Goal: Information Seeking & Learning: Learn about a topic

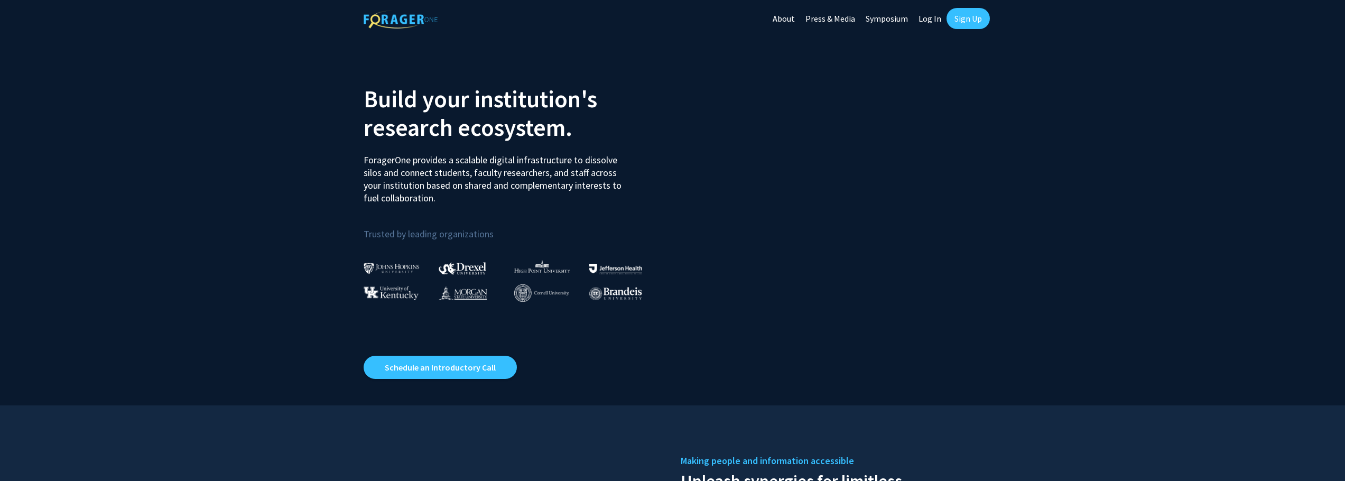
click at [843, 24] on link "Press & Media" at bounding box center [830, 18] width 60 height 37
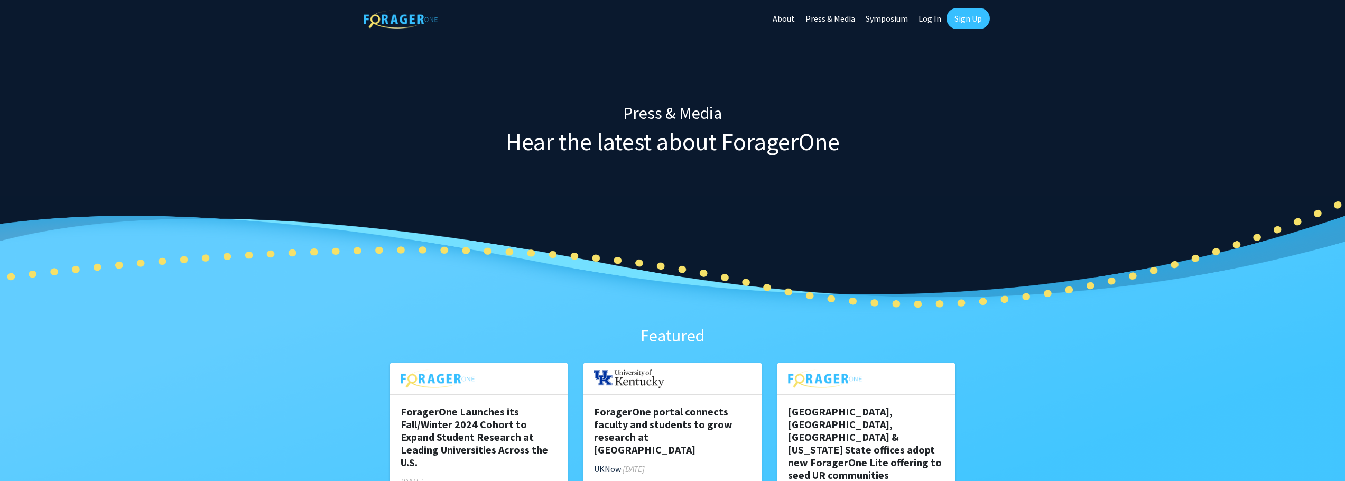
click at [843, 20] on link "Press & Media" at bounding box center [830, 18] width 60 height 37
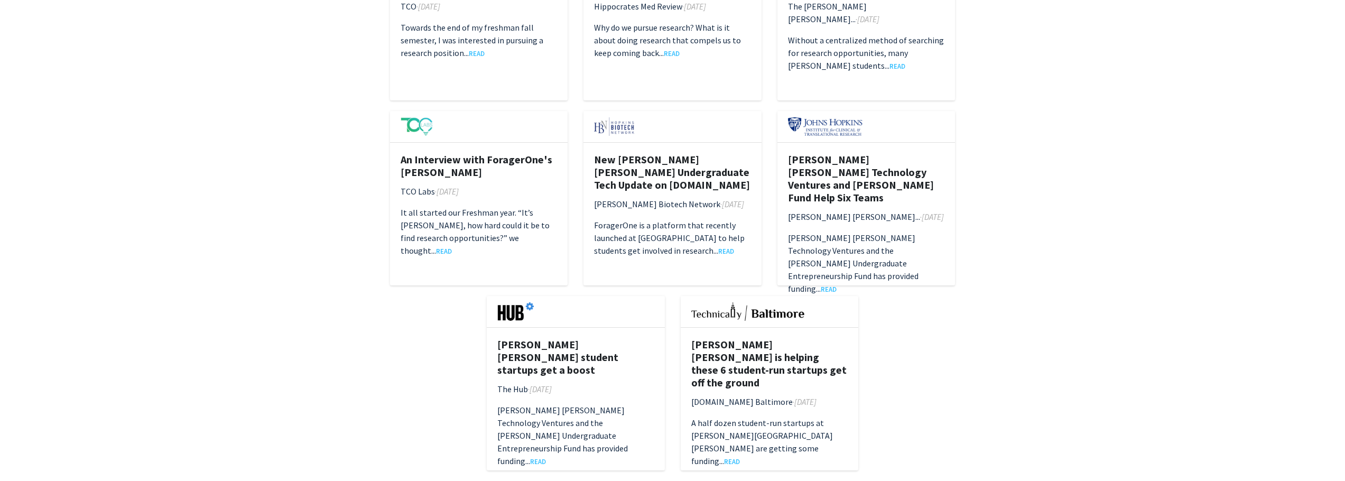
scroll to position [1592, 0]
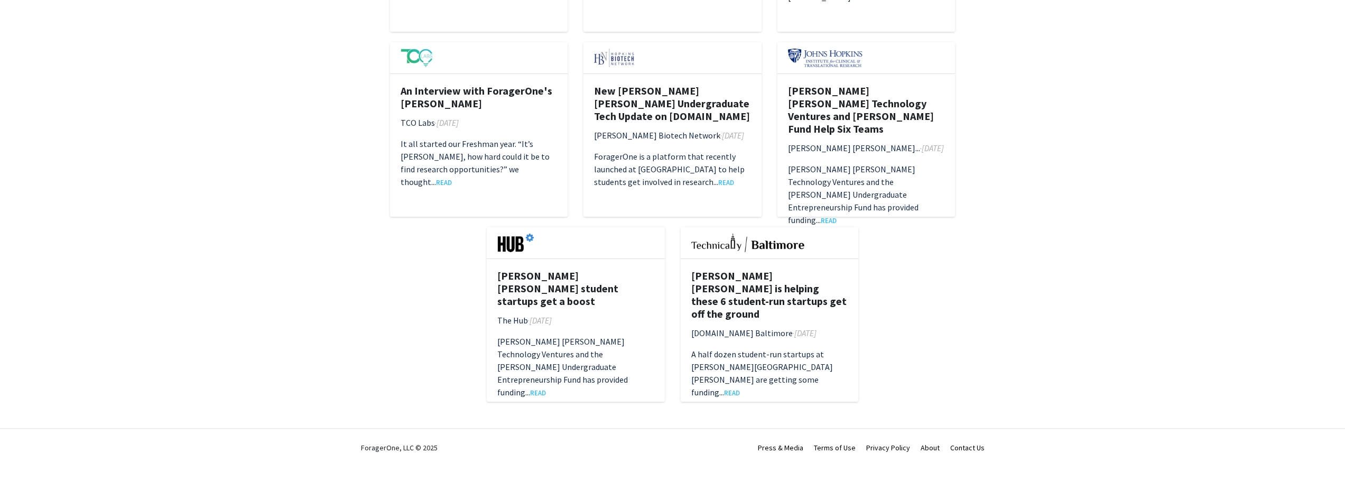
click at [682, 189] on div "New [PERSON_NAME] [PERSON_NAME] Undergraduate Tech Update on [DOMAIN_NAME] [PER…" at bounding box center [673, 145] width 178 height 143
click at [718, 183] on link "READ" at bounding box center [726, 182] width 16 height 8
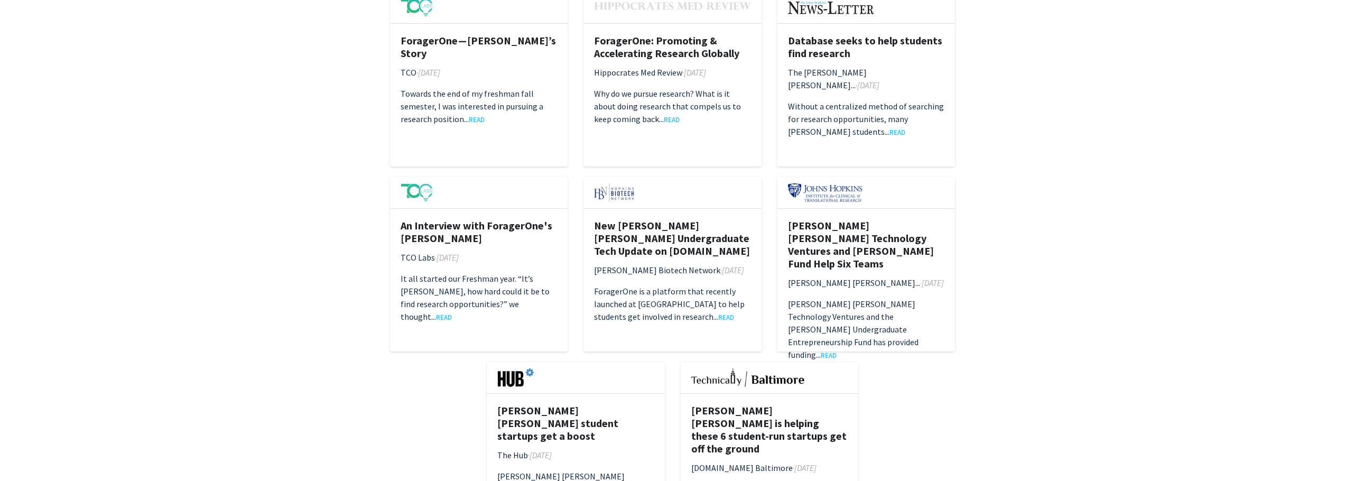
scroll to position [1428, 0]
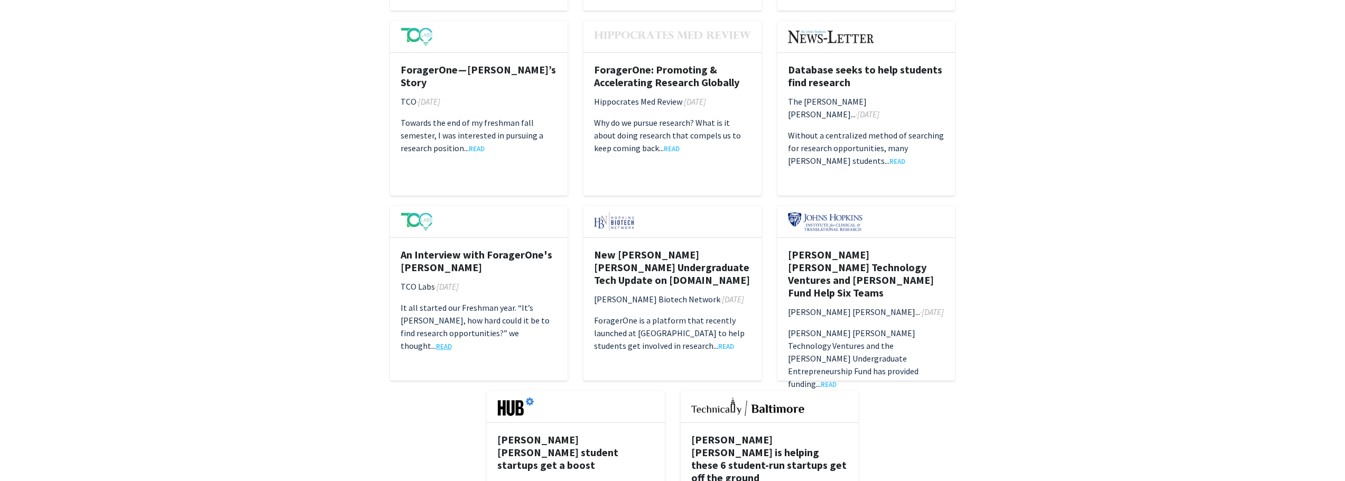
click at [452, 342] on link "READ" at bounding box center [444, 346] width 16 height 8
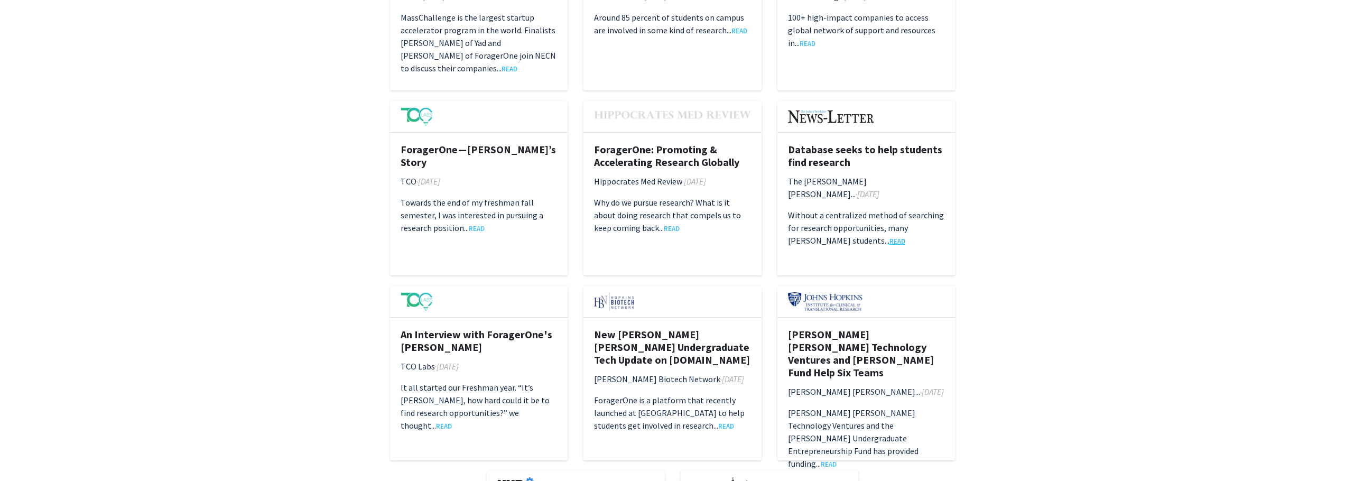
click at [890, 237] on link "READ" at bounding box center [898, 241] width 16 height 8
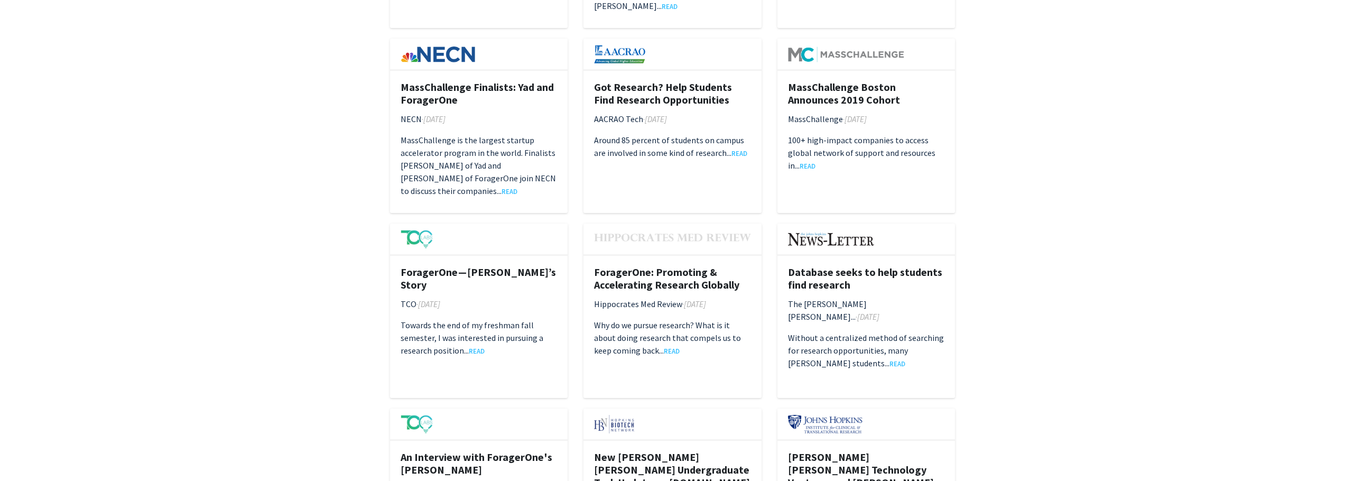
scroll to position [1224, 0]
click at [474, 348] on link "READ" at bounding box center [477, 352] width 16 height 8
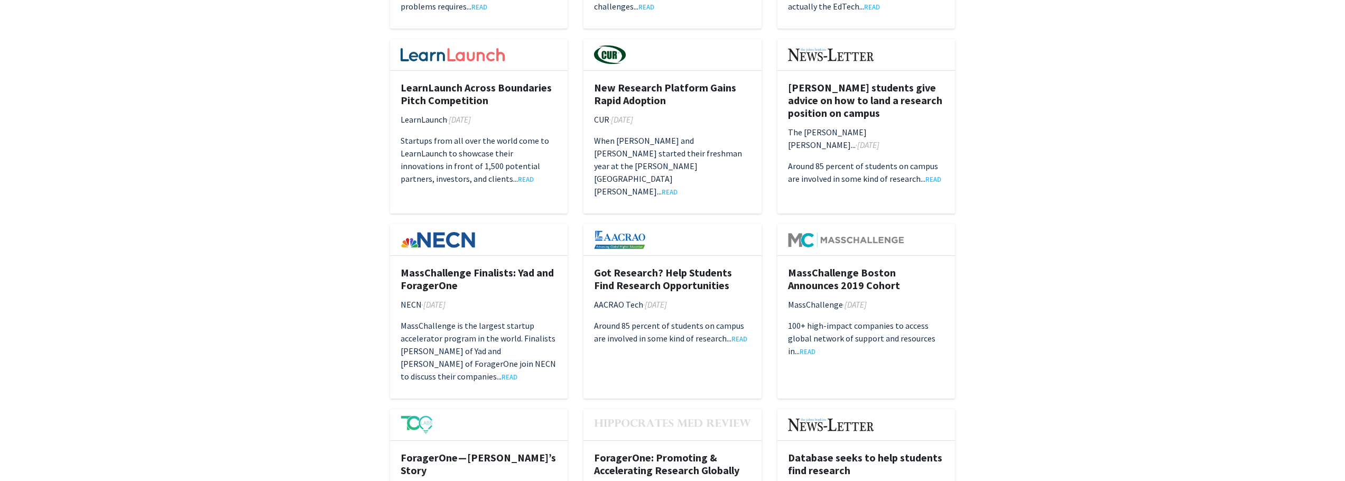
scroll to position [1039, 0]
click at [502, 376] on link "READ" at bounding box center [510, 377] width 16 height 8
click at [426, 273] on h5 "MassChallenge Finalists: Yad and ForagerOne" at bounding box center [479, 279] width 157 height 25
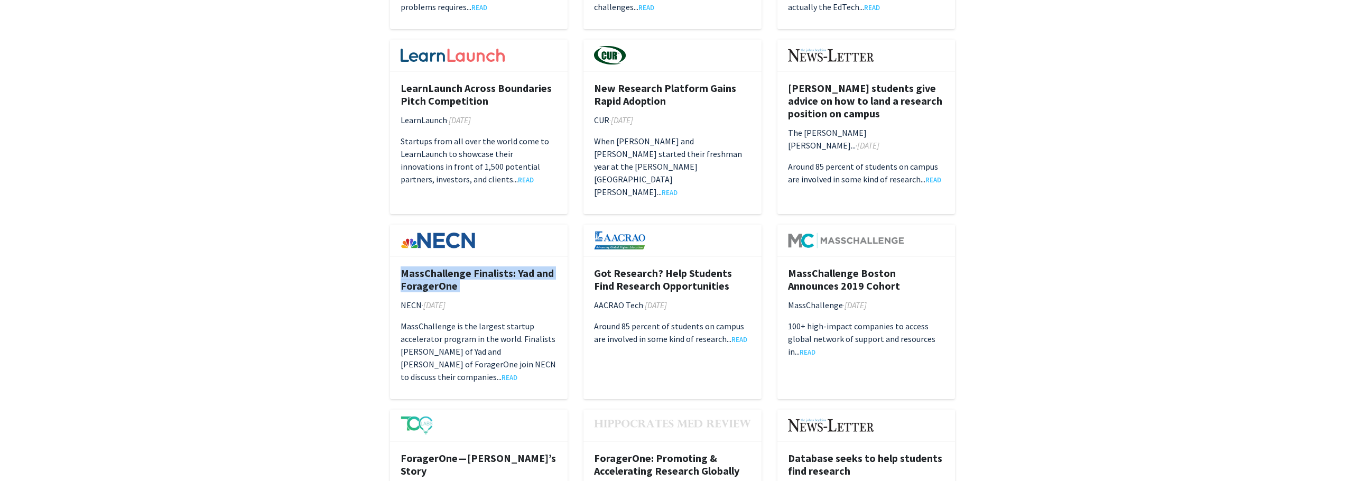
copy h5 "MassChallenge Finalists: Yad and ForagerOne"
